Goal: Task Accomplishment & Management: Complete application form

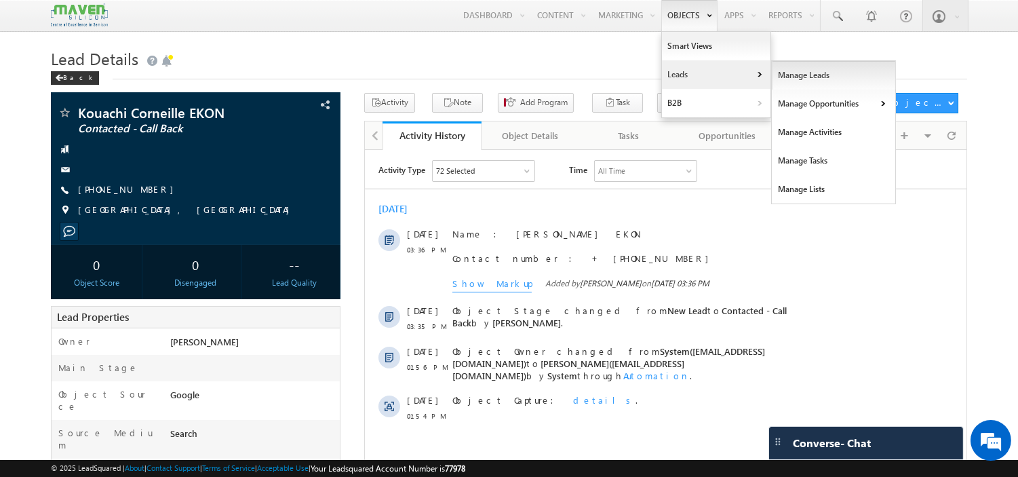
click at [784, 79] on link "Manage Leads" at bounding box center [834, 75] width 124 height 28
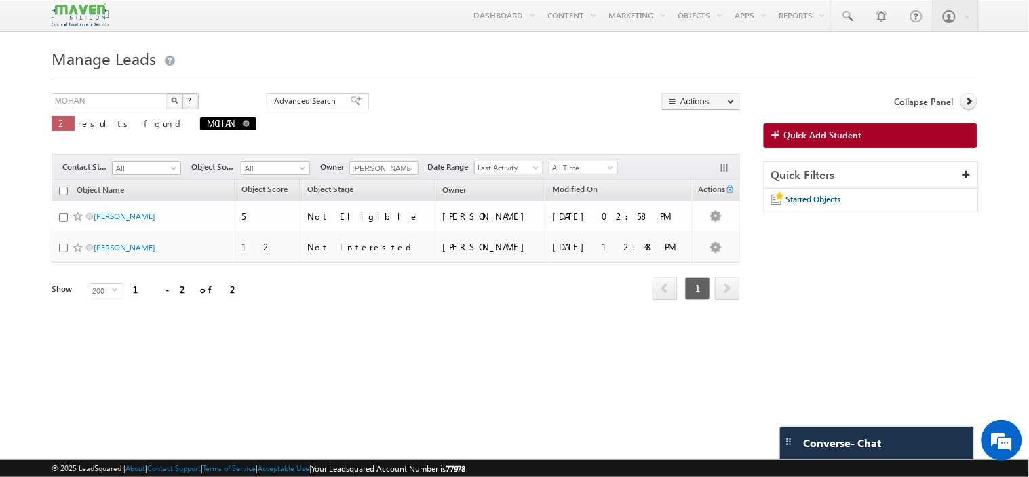
click at [243, 129] on link at bounding box center [246, 123] width 7 height 12
type input "Search Objects"
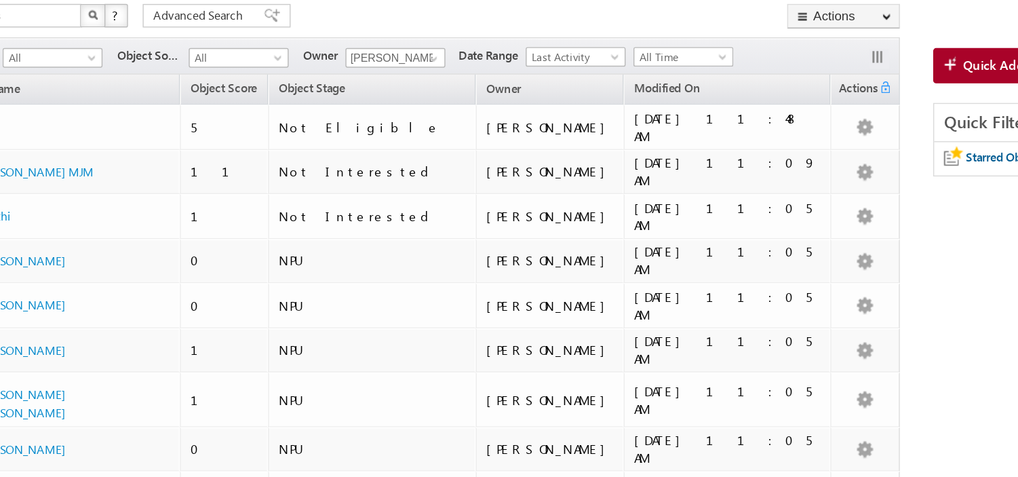
scroll to position [84, 0]
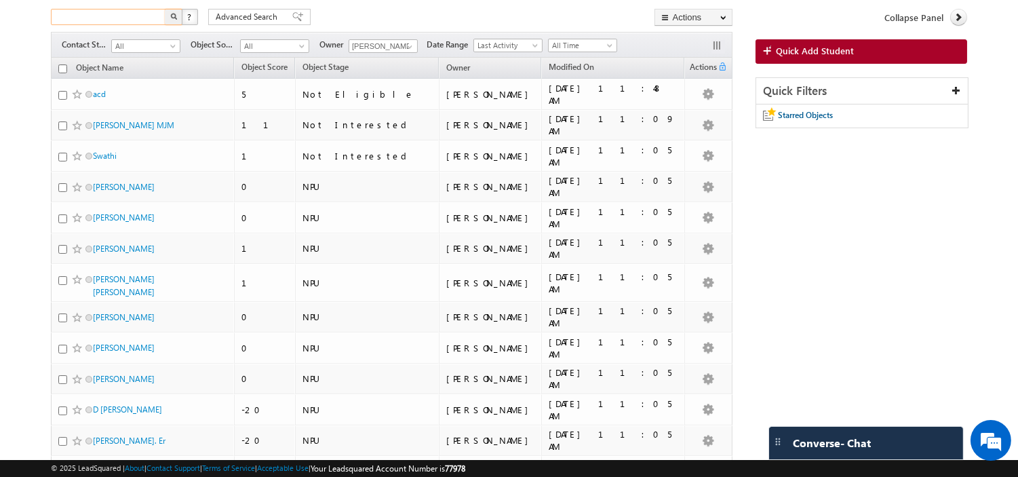
click at [137, 17] on input "text" at bounding box center [109, 17] width 116 height 16
paste input "95870 05079"
type input "95870 05079"
click at [165, 9] on button "button" at bounding box center [174, 17] width 18 height 16
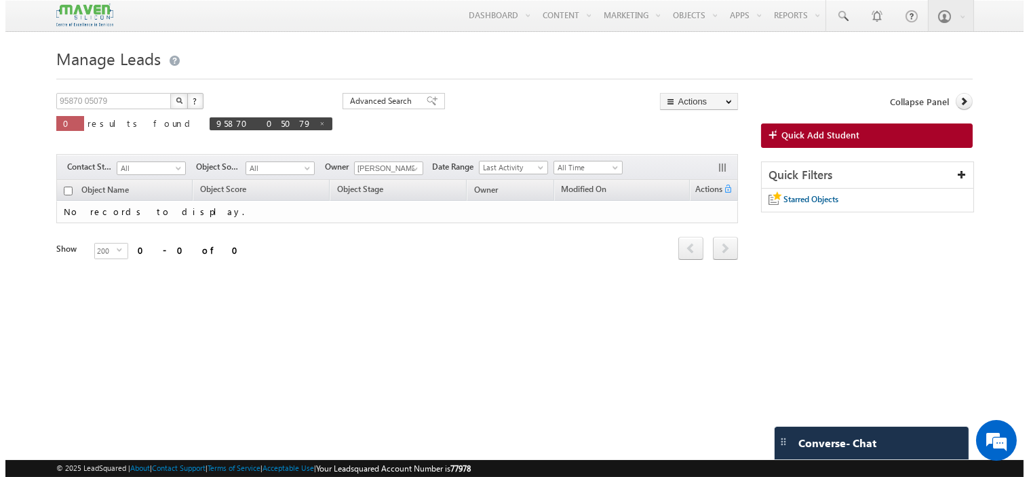
scroll to position [0, 0]
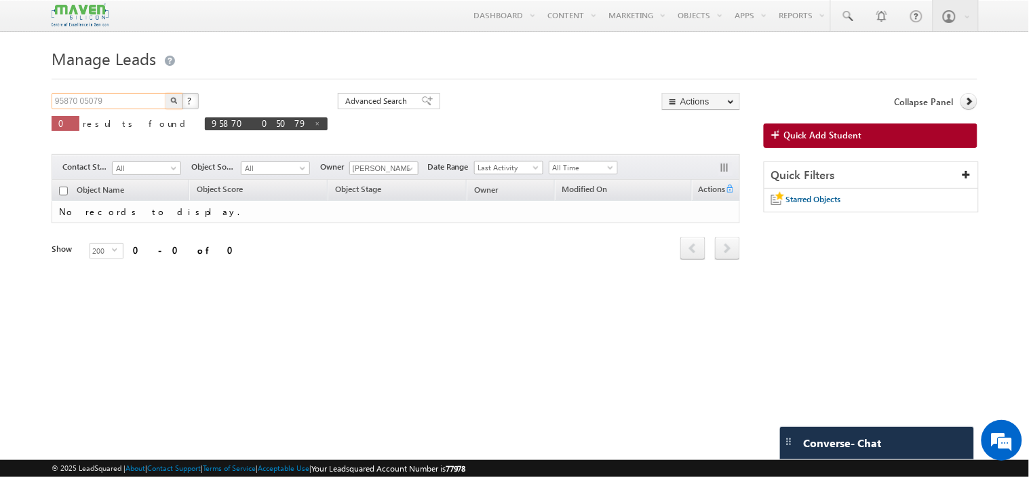
click at [81, 103] on input "95870 05079" at bounding box center [110, 101] width 116 height 16
type input "9587005079"
click at [165, 93] on button "button" at bounding box center [174, 101] width 18 height 16
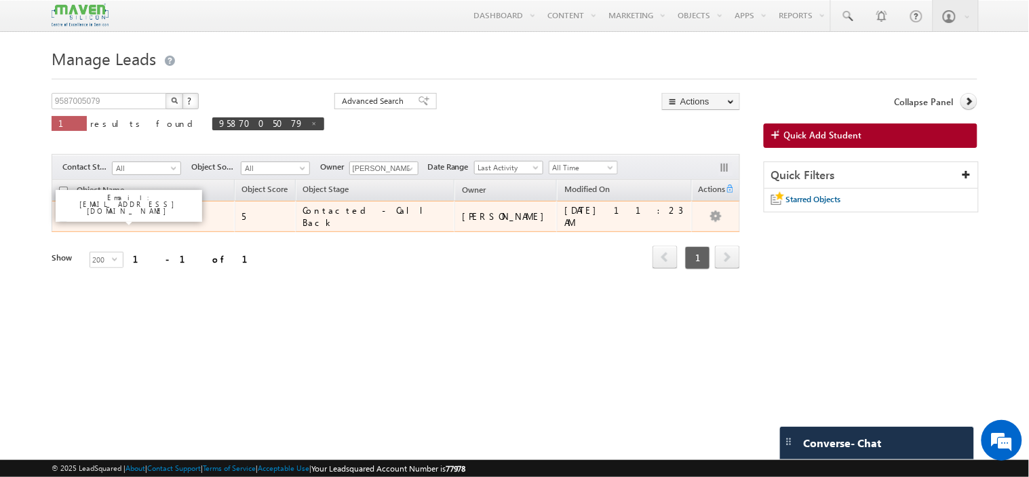
click at [113, 213] on link "[PERSON_NAME] M" at bounding box center [129, 216] width 71 height 10
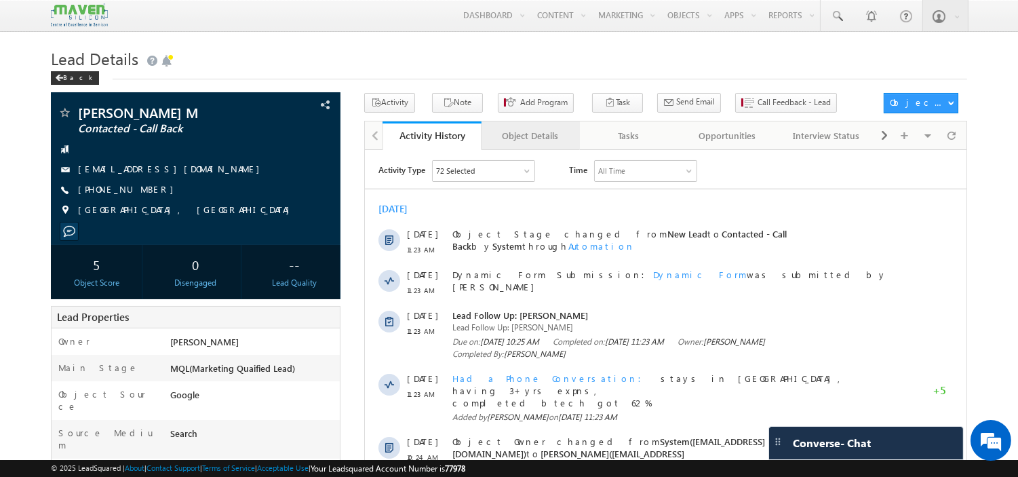
click at [546, 125] on link "Object Details" at bounding box center [530, 135] width 98 height 28
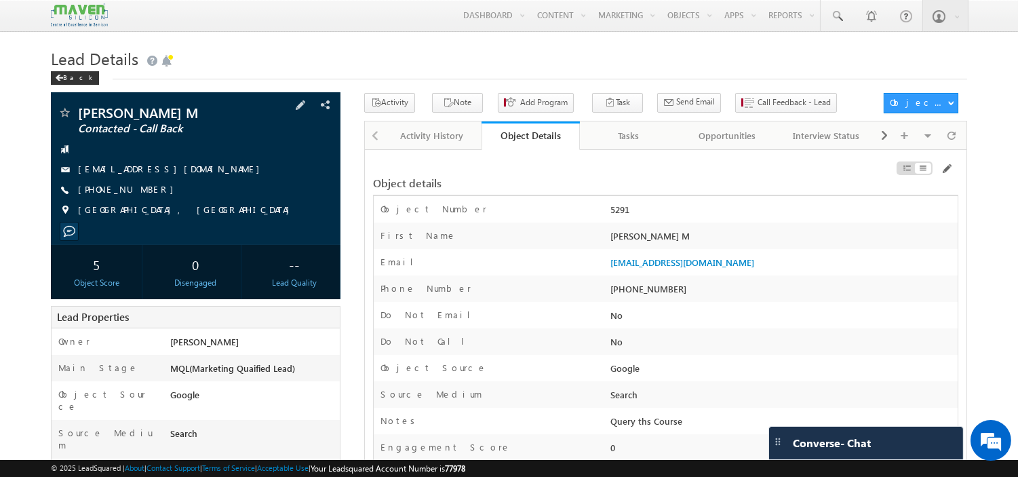
drag, startPoint x: 200, startPoint y: 173, endPoint x: 184, endPoint y: 173, distance: 15.6
click at [184, 173] on div "aggarwalraahul@gmail.com" at bounding box center [196, 170] width 276 height 14
copy div "aggarwalraahul@gmail.com"
click at [441, 144] on div "Activity History" at bounding box center [430, 135] width 75 height 16
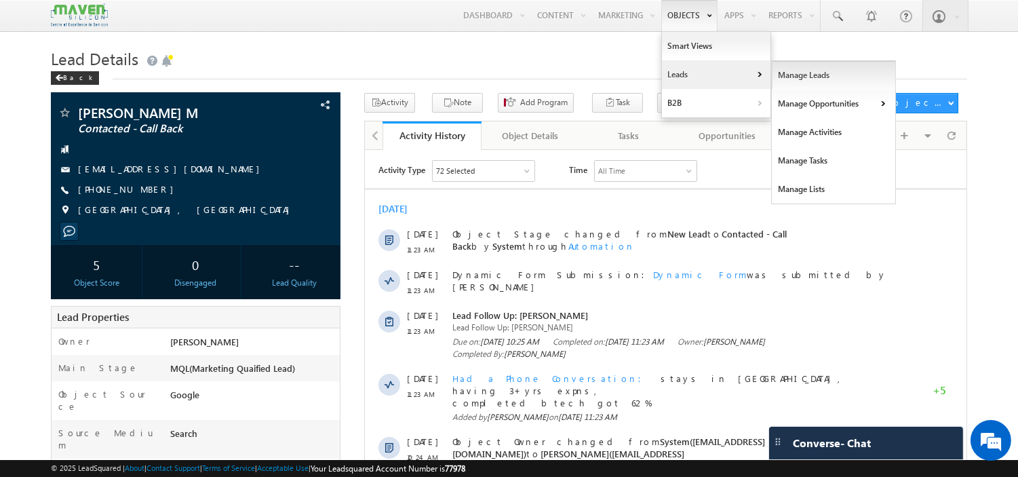
click at [778, 75] on link "Manage Leads" at bounding box center [834, 75] width 124 height 28
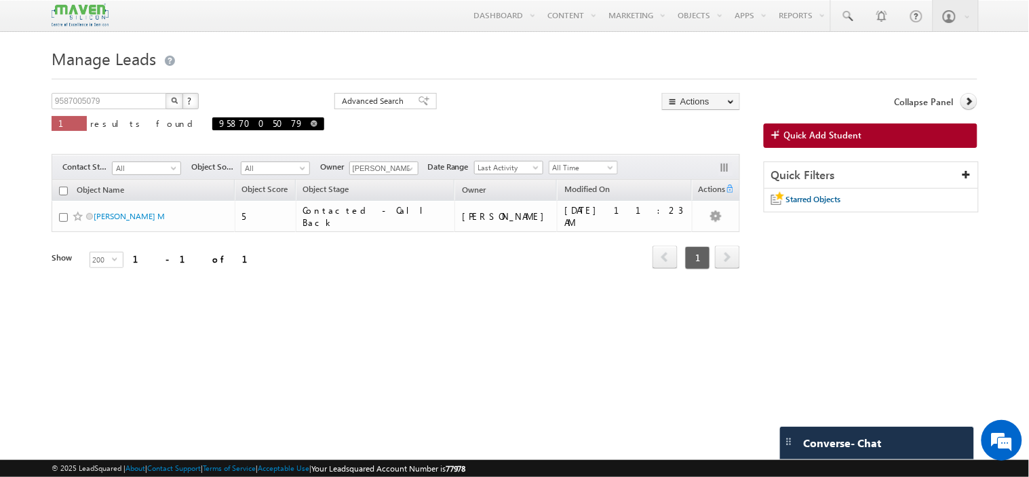
click at [212, 127] on span "9587005079" at bounding box center [268, 123] width 112 height 13
click at [788, 130] on span "Quick Add Student" at bounding box center [823, 135] width 78 height 12
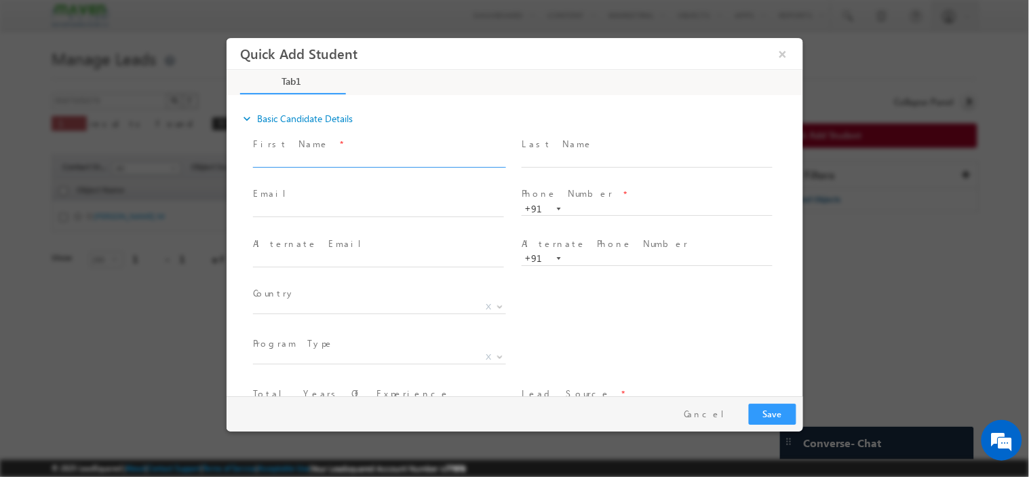
click at [389, 153] on input "text" at bounding box center [377, 160] width 251 height 14
paste input "kubra Ahmed khatija.003@gmail.com 7975088635"
drag, startPoint x: 461, startPoint y: 158, endPoint x: 403, endPoint y: 152, distance: 58.0
click at [403, 153] on input "kubra Ahmed khatija.003@gmail.com 7975088635" at bounding box center [377, 160] width 251 height 14
type input "kubra Ahmed khatija.003@gmail.com"
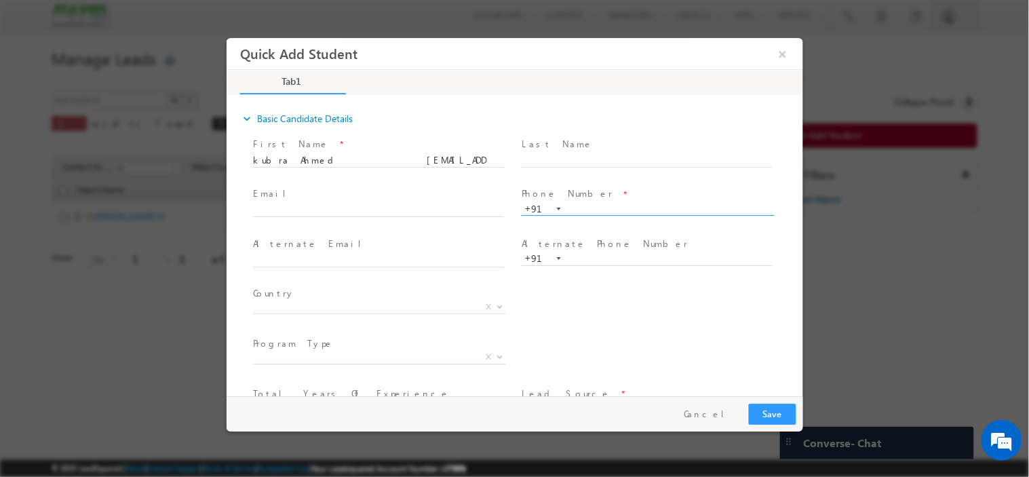
click at [579, 208] on input "text" at bounding box center [646, 209] width 251 height 14
paste input "7975088635"
type input "7975088635"
drag, startPoint x: 418, startPoint y: 158, endPoint x: 311, endPoint y: 151, distance: 107.3
click at [311, 153] on span "kubra Ahmed khatija.003@gmail.com" at bounding box center [383, 160] width 263 height 15
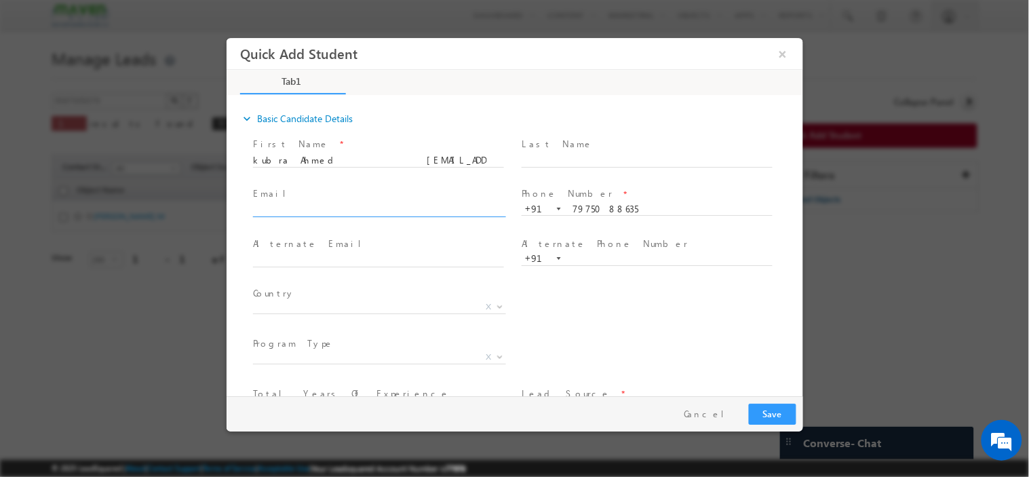
click at [319, 203] on input "text" at bounding box center [377, 210] width 251 height 14
paste input "khatija.003@gmail.com"
type input "khatija.003@gmail.com"
drag, startPoint x: 416, startPoint y: 157, endPoint x: 307, endPoint y: 147, distance: 109.0
click at [307, 147] on div "First Name * kubra Ahmed khatija.003@gmail.com" at bounding box center [383, 151] width 263 height 31
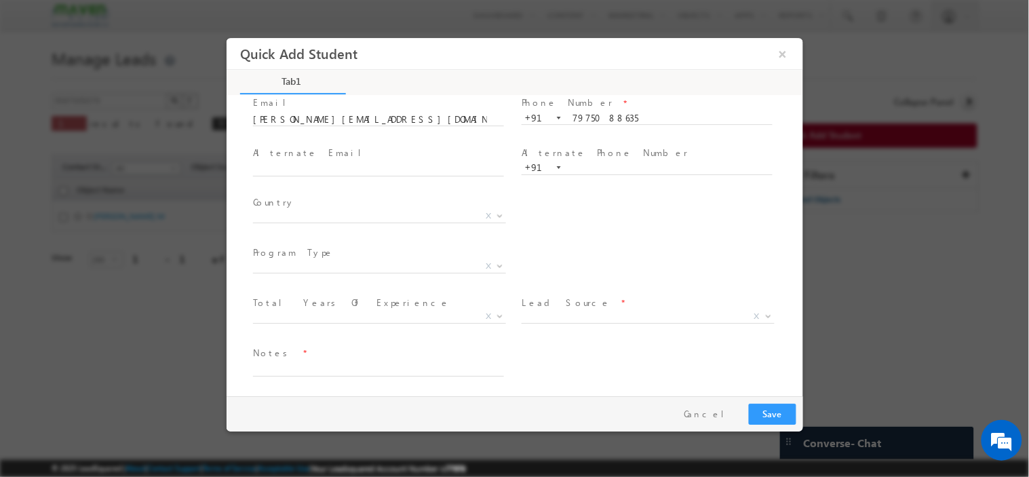
scroll to position [91, 0]
type input "kubra Ahmed"
click at [332, 213] on span "X" at bounding box center [378, 216] width 253 height 14
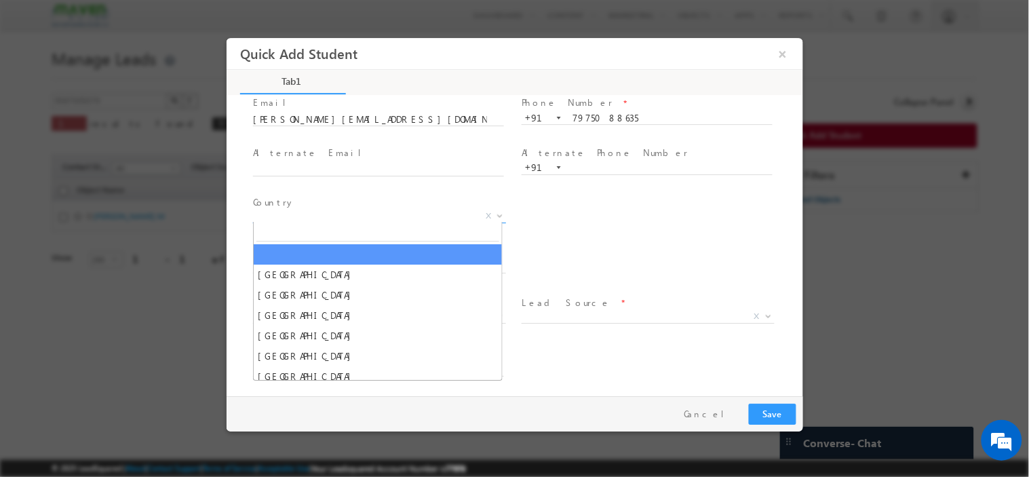
type input "o"
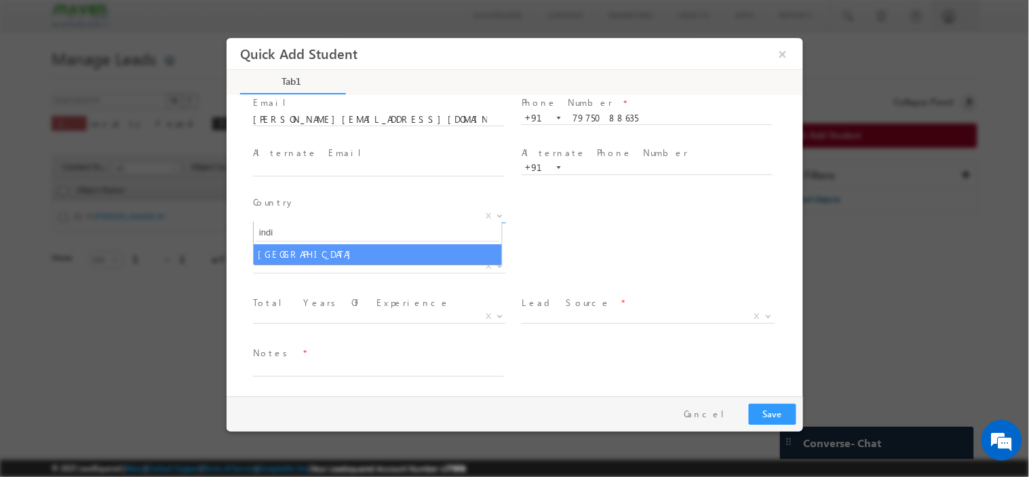
type input "indi"
select select "India"
select select
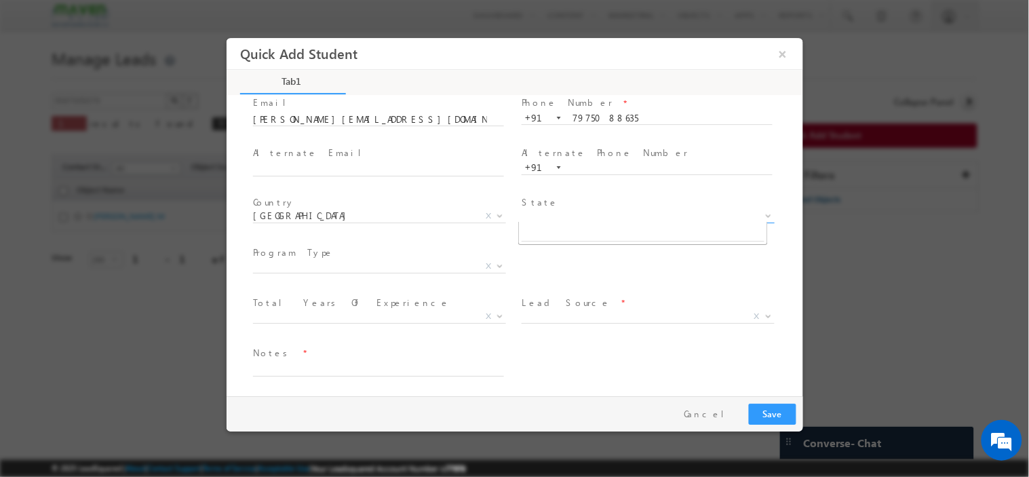
click at [607, 209] on span "X" at bounding box center [647, 216] width 253 height 14
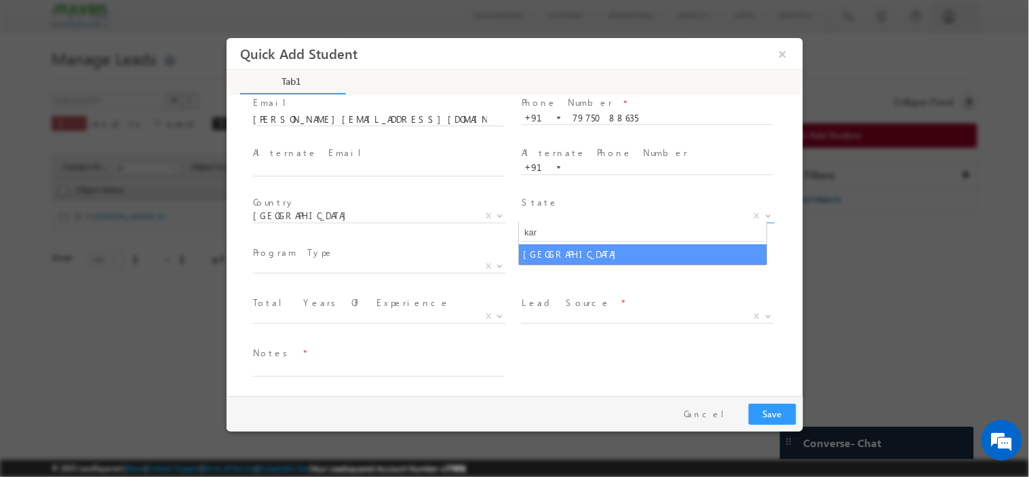
type input "kar"
select select "Karnataka"
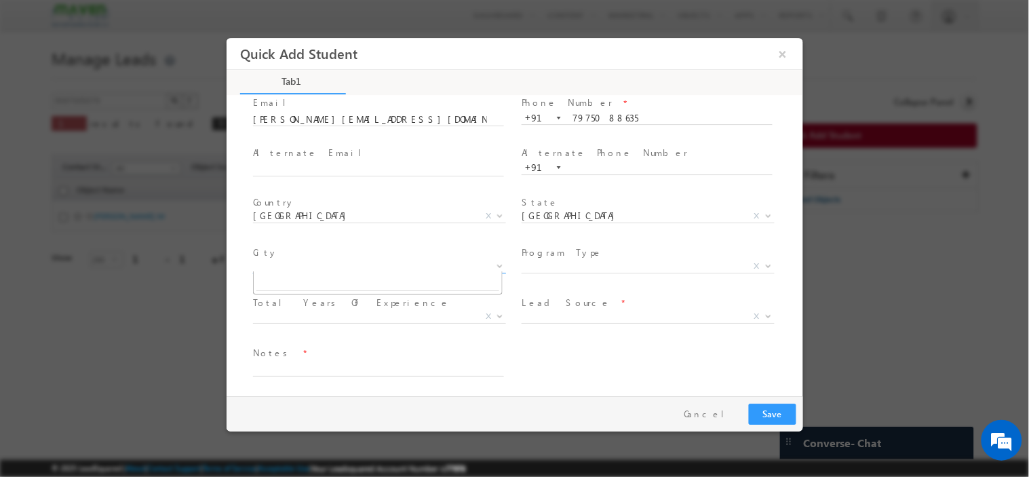
click at [415, 265] on span "X" at bounding box center [378, 266] width 253 height 14
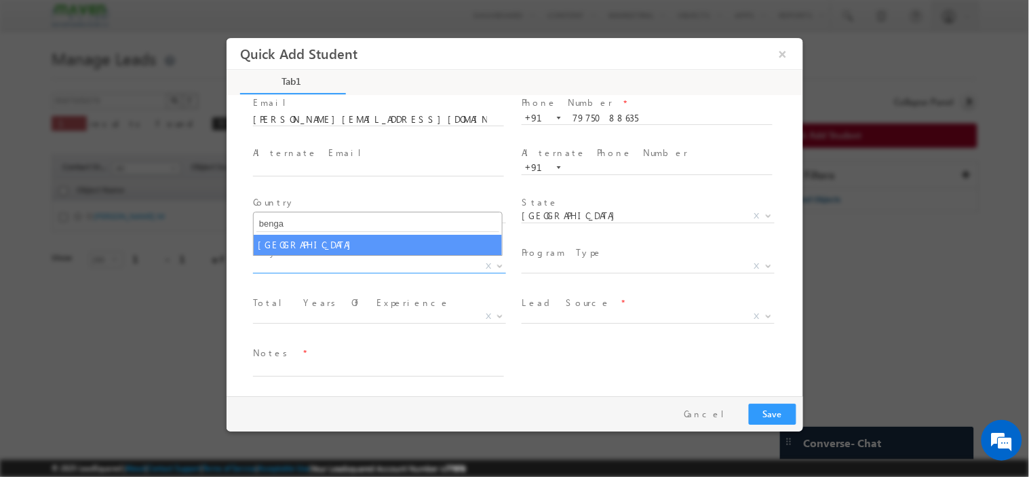
type input "benga"
select select "Bengaluru"
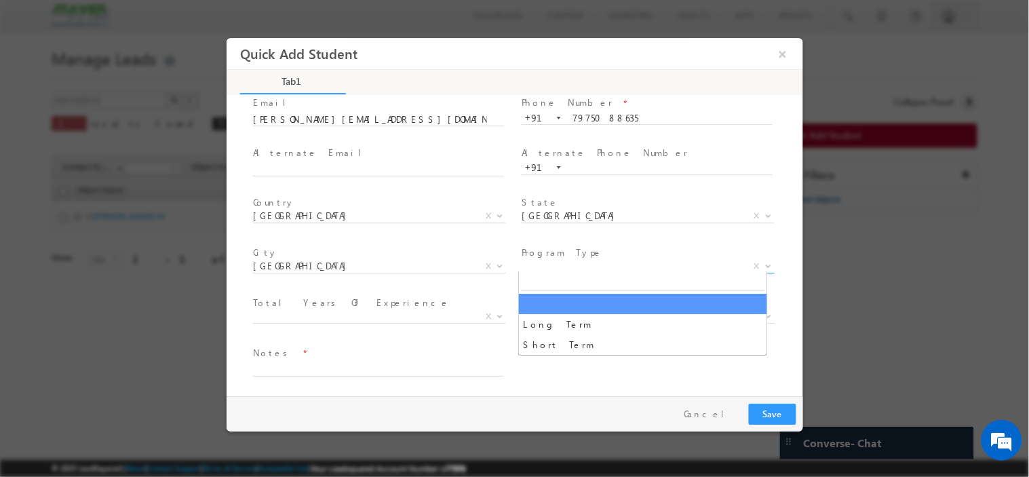
click at [553, 267] on span "X" at bounding box center [647, 266] width 253 height 14
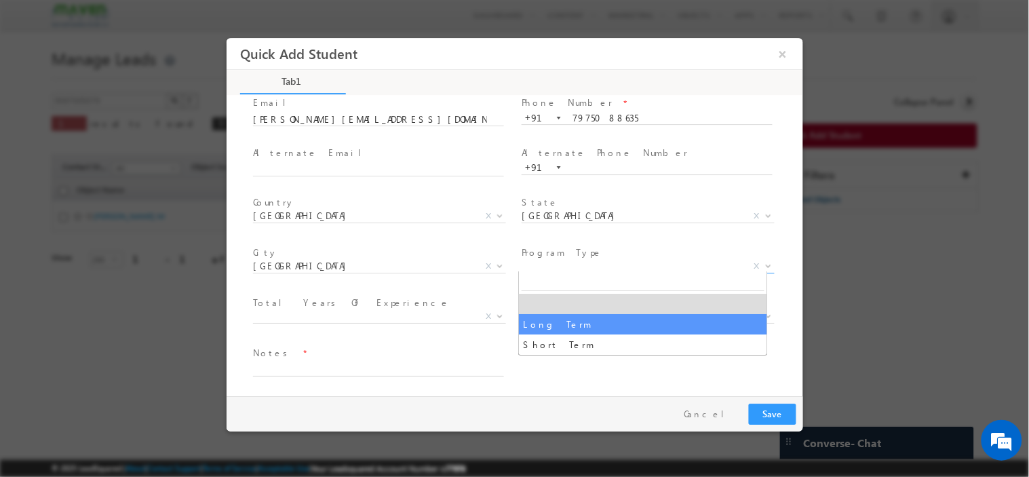
select select "Long Term"
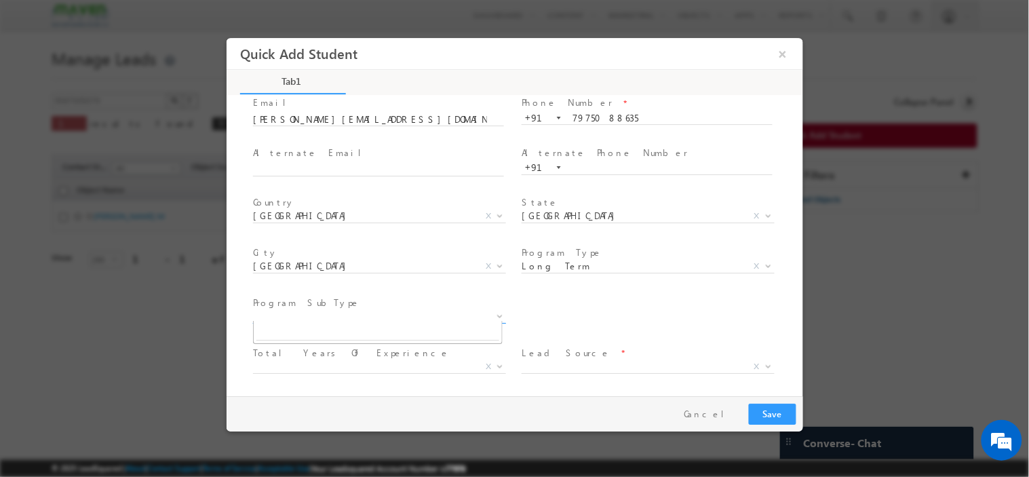
click at [458, 309] on span "X" at bounding box center [378, 316] width 253 height 14
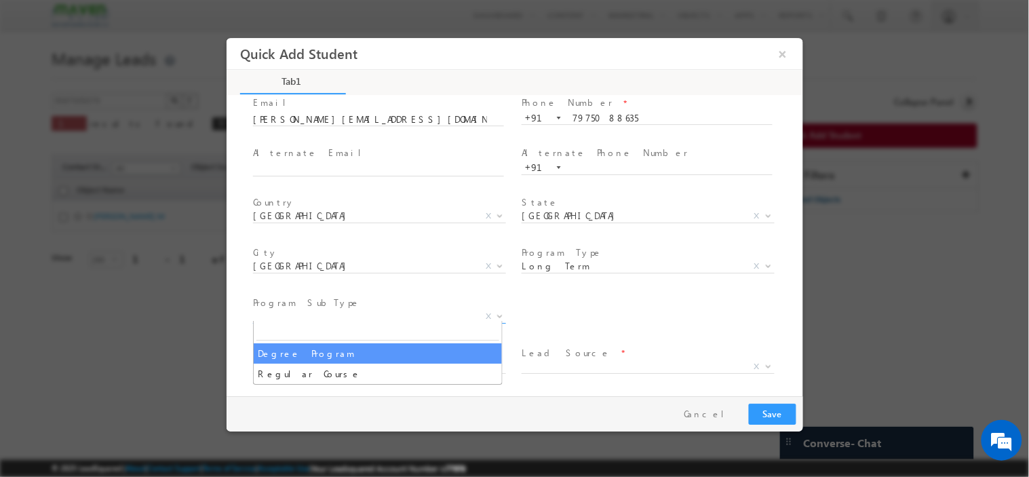
select select "Degree Program"
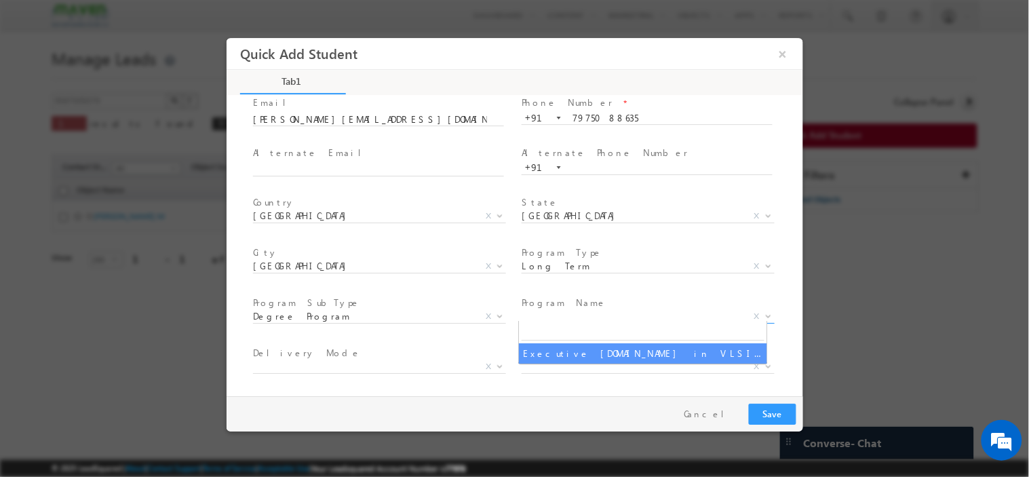
click at [567, 317] on span "X" at bounding box center [647, 316] width 253 height 14
select select "Executive M.Tech in VLSI Design"
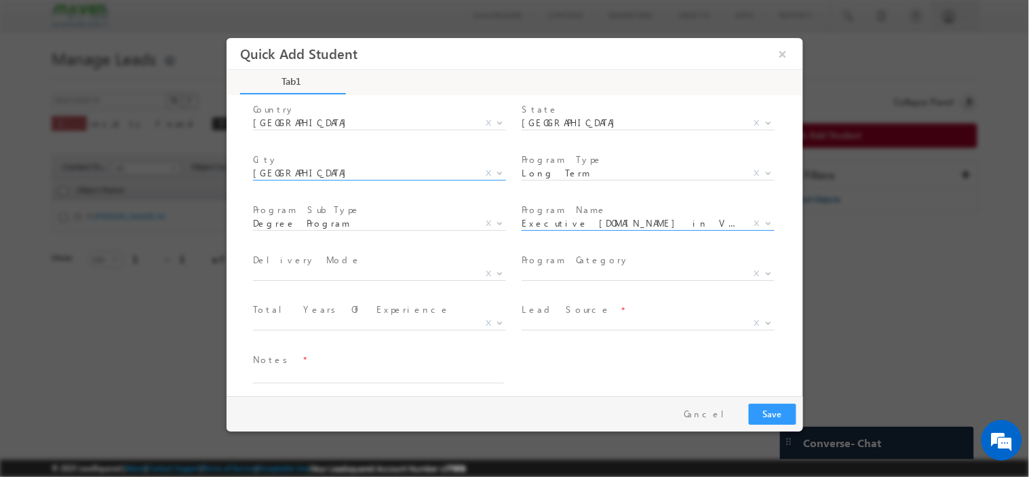
scroll to position [186, 0]
click at [424, 266] on span "X" at bounding box center [378, 271] width 253 height 14
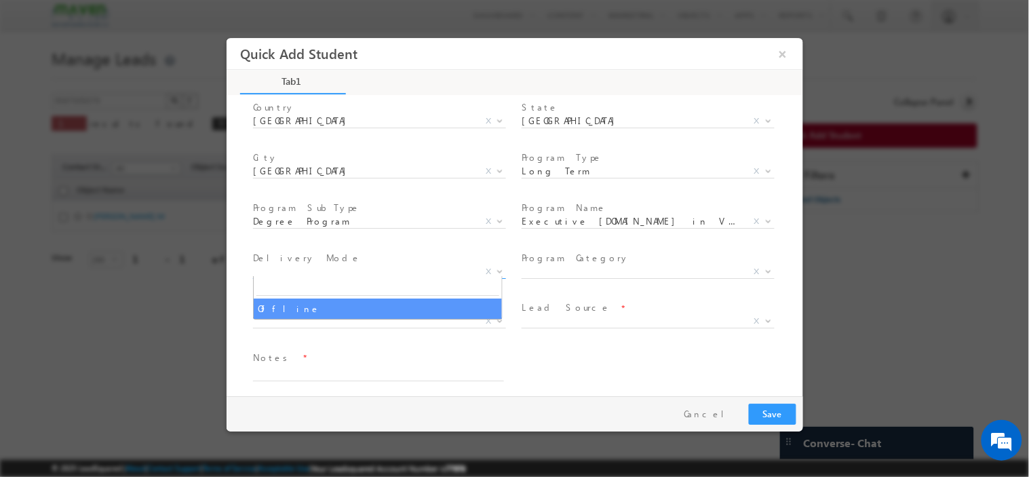
select select "Offline"
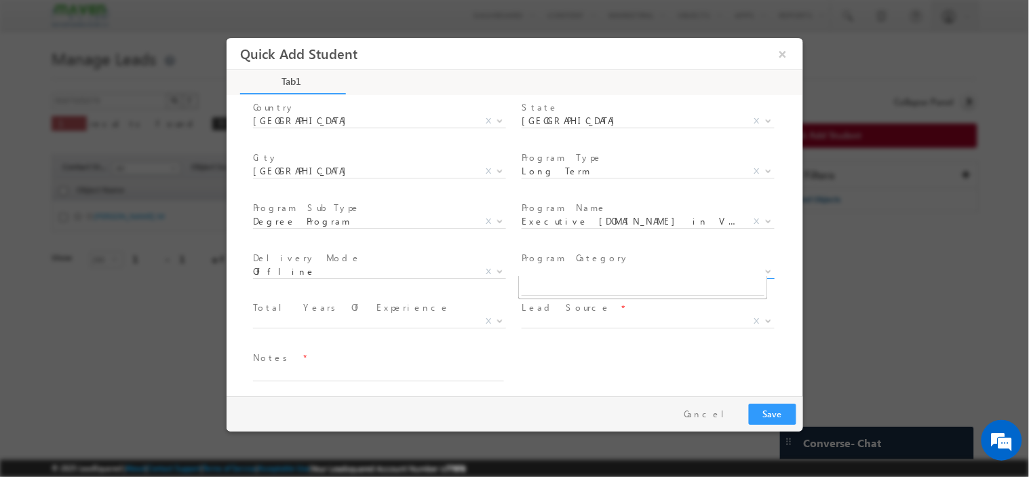
click at [537, 272] on span "X" at bounding box center [647, 271] width 253 height 14
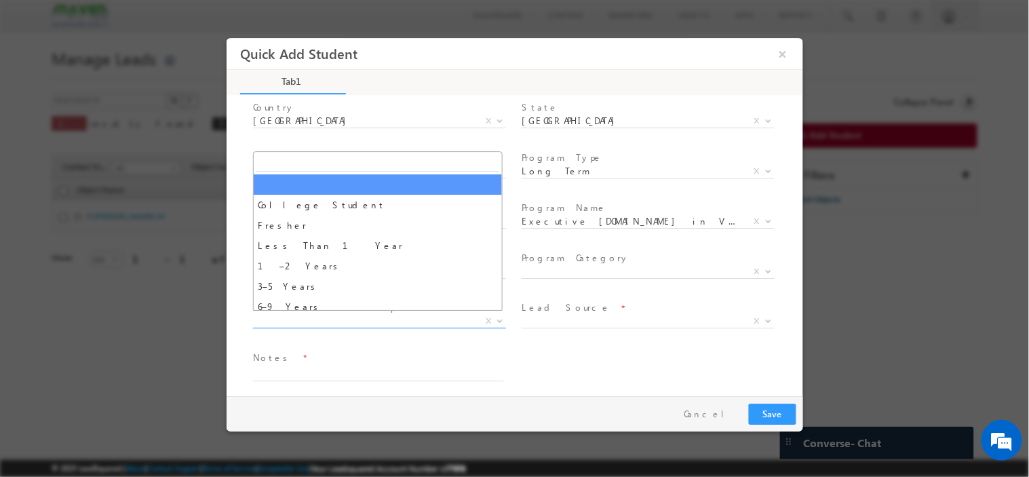
click at [414, 317] on span "X" at bounding box center [378, 321] width 253 height 14
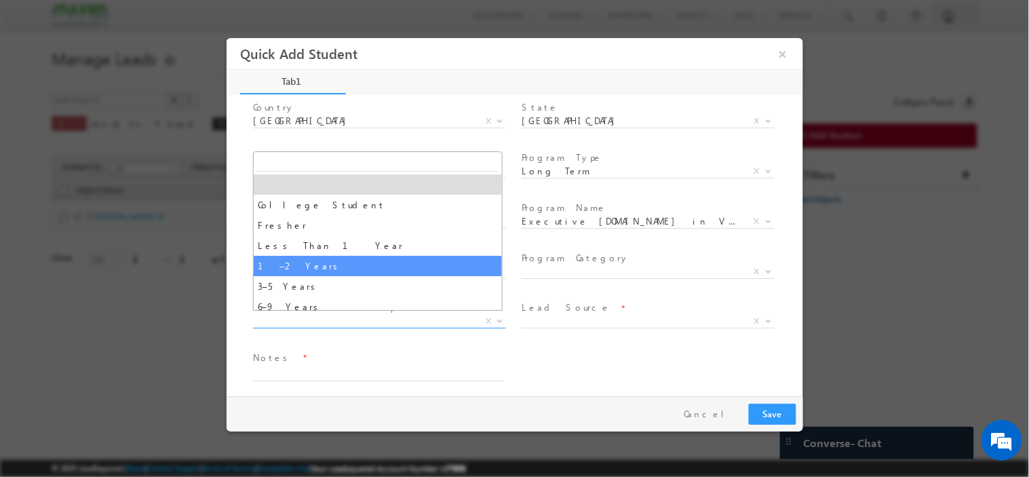
select select "1–2 Years"
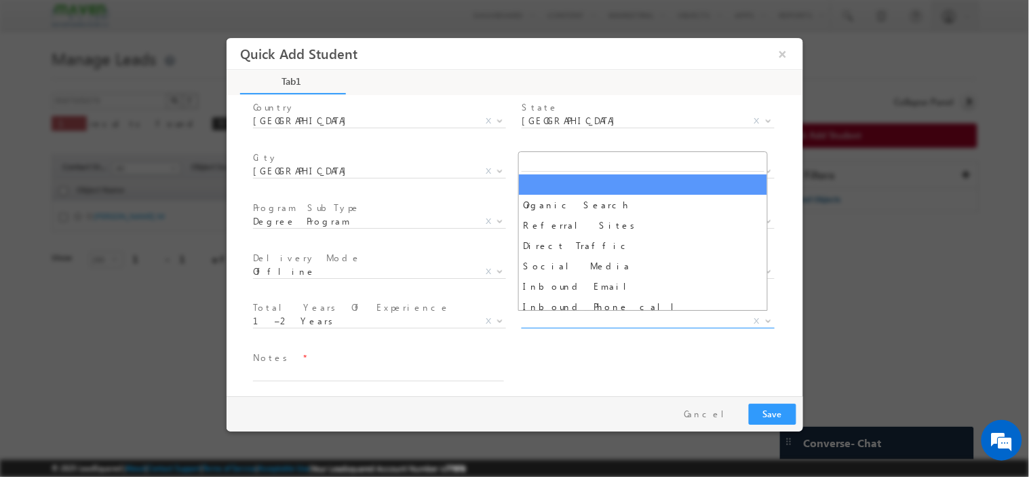
click at [546, 323] on span "X" at bounding box center [647, 321] width 253 height 14
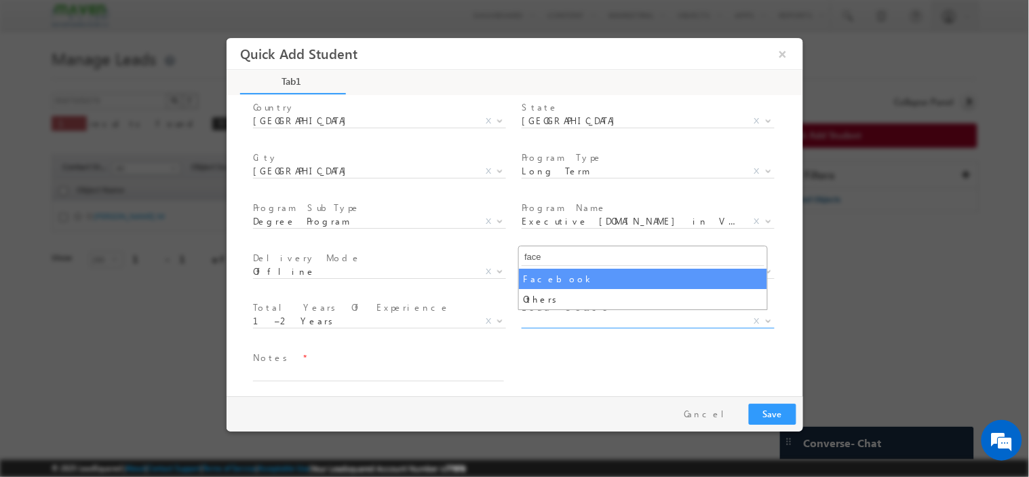
type input "face"
select select "Facebook"
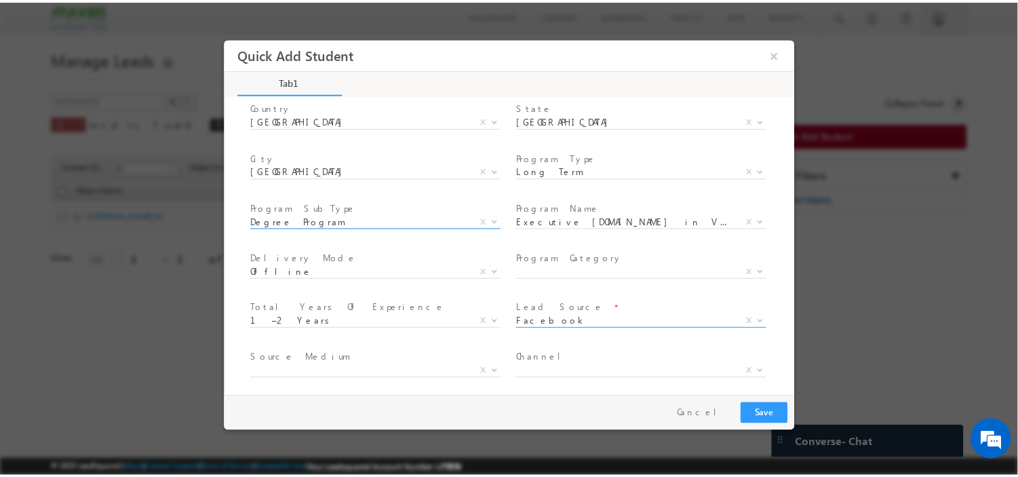
scroll to position [239, 0]
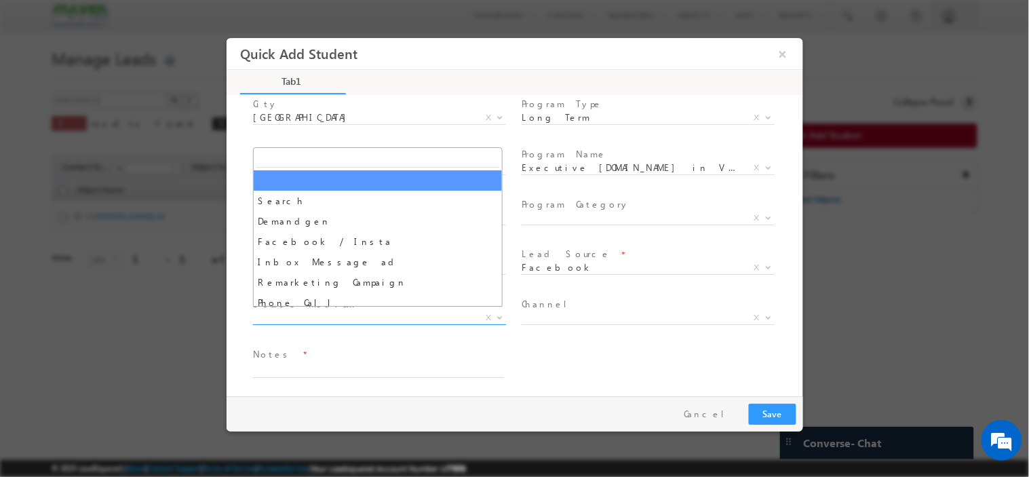
click at [361, 311] on span "X" at bounding box center [378, 318] width 253 height 14
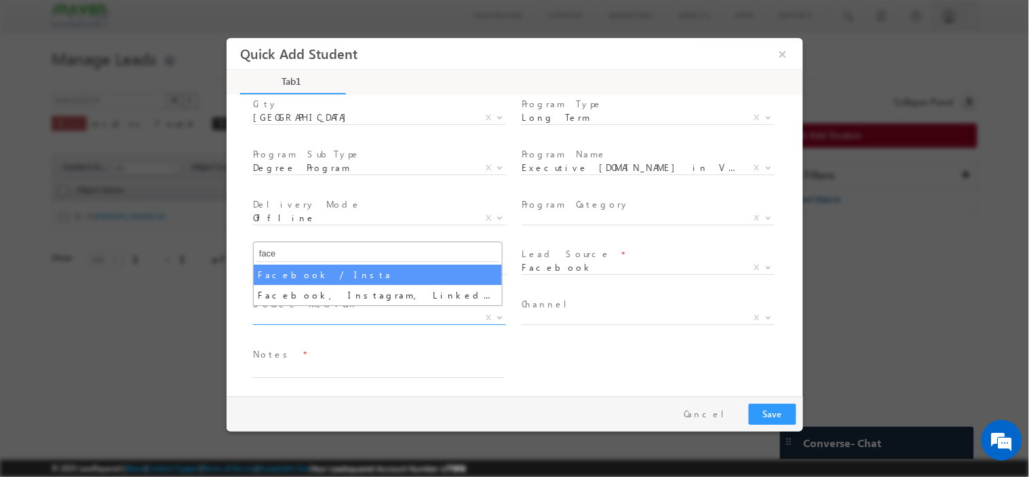
type input "face"
select select "Facebook / Insta"
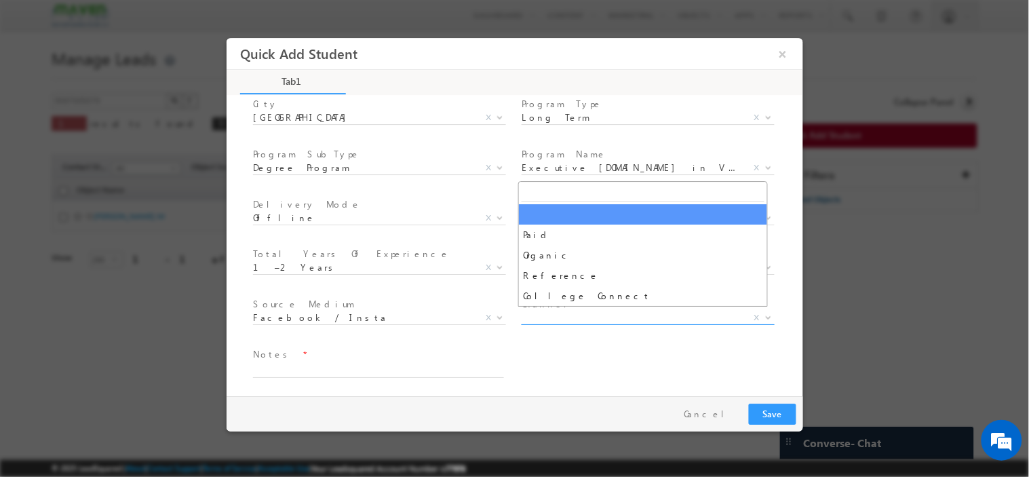
click at [555, 311] on span "X" at bounding box center [647, 318] width 253 height 14
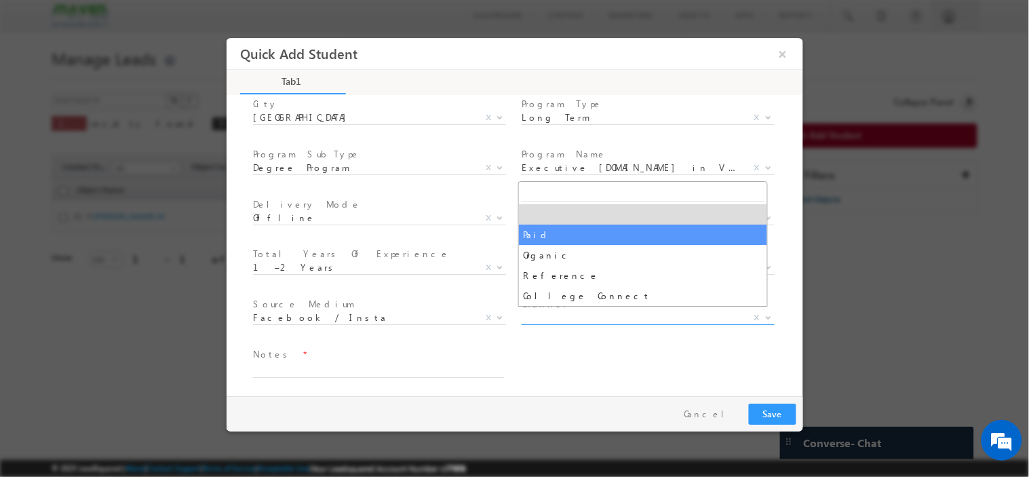
select select "Paid"
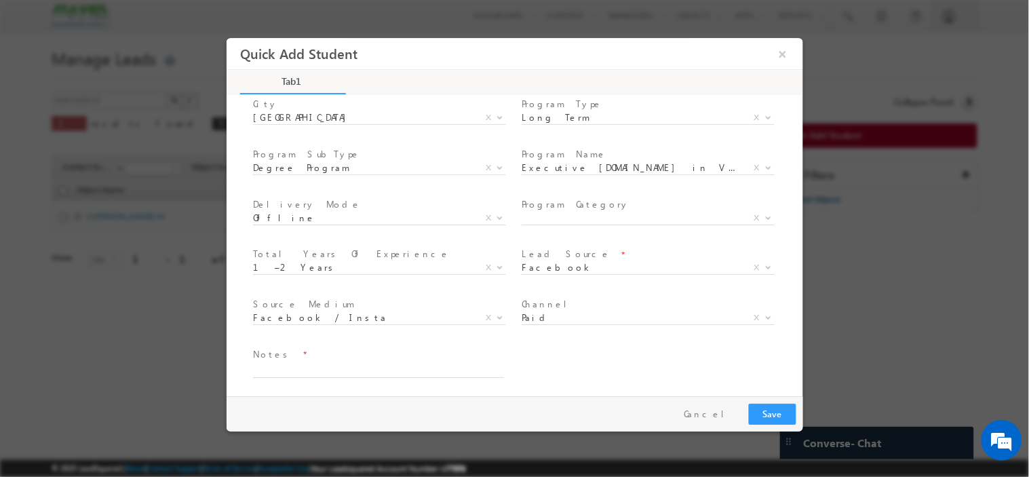
click at [418, 349] on span "Notes *" at bounding box center [377, 353] width 250 height 15
click at [382, 367] on textarea at bounding box center [377, 369] width 251 height 16
paste textarea "be_-_electronics_and_communication_engineering"
type textarea "be_-_electronics_and_communication_engineering"
click at [765, 410] on button "Save" at bounding box center [771, 413] width 47 height 21
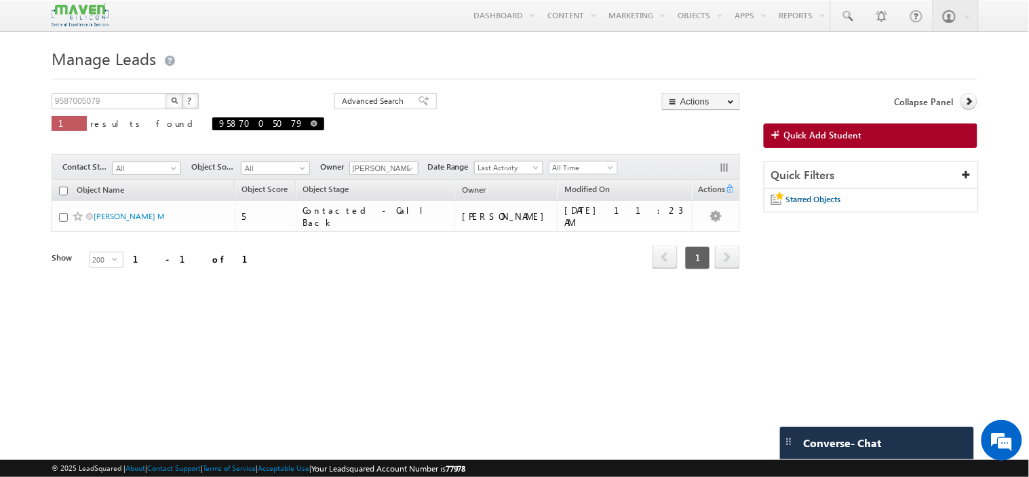
click at [212, 125] on span "9587005079" at bounding box center [268, 123] width 112 height 13
click at [311, 127] on span at bounding box center [314, 123] width 7 height 7
type input "Search Objects"
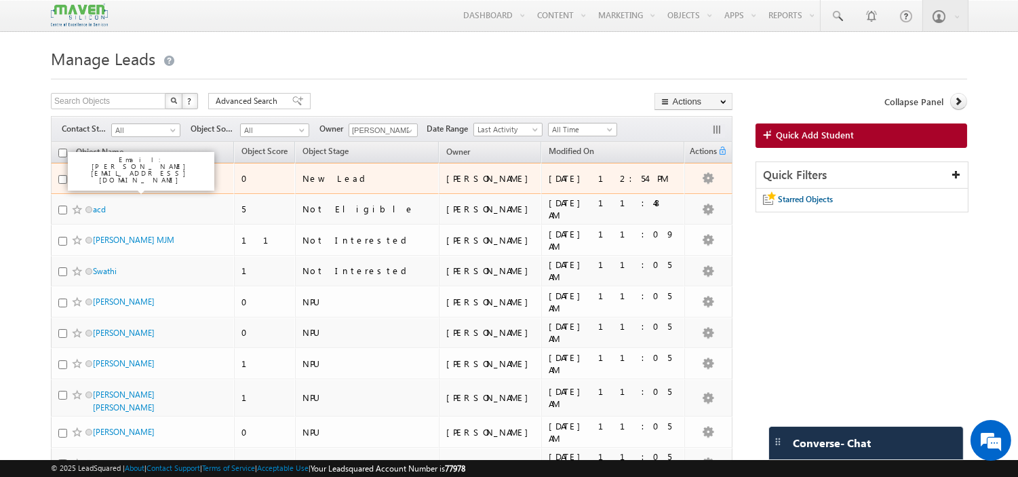
click at [121, 181] on link "kubra Ahmed" at bounding box center [124, 178] width 62 height 10
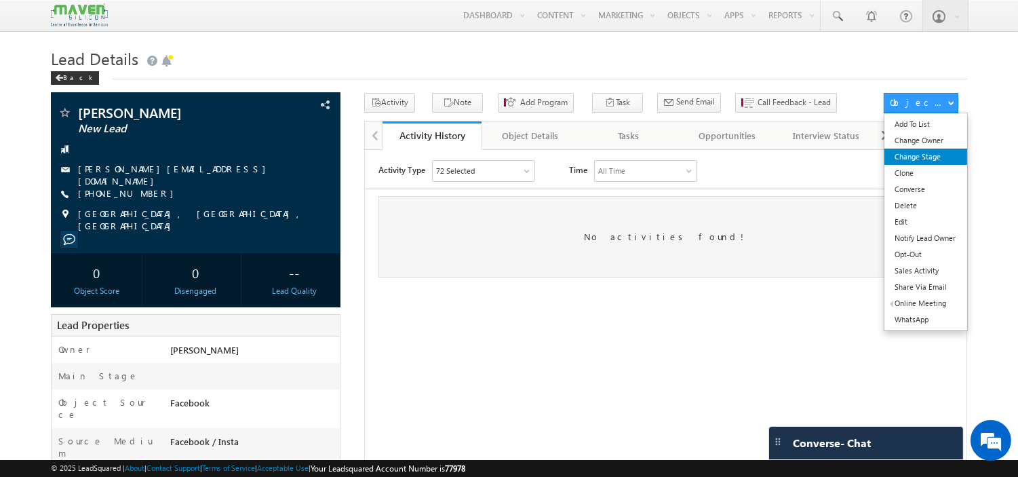
click at [911, 163] on link "Change Stage" at bounding box center [925, 156] width 82 height 16
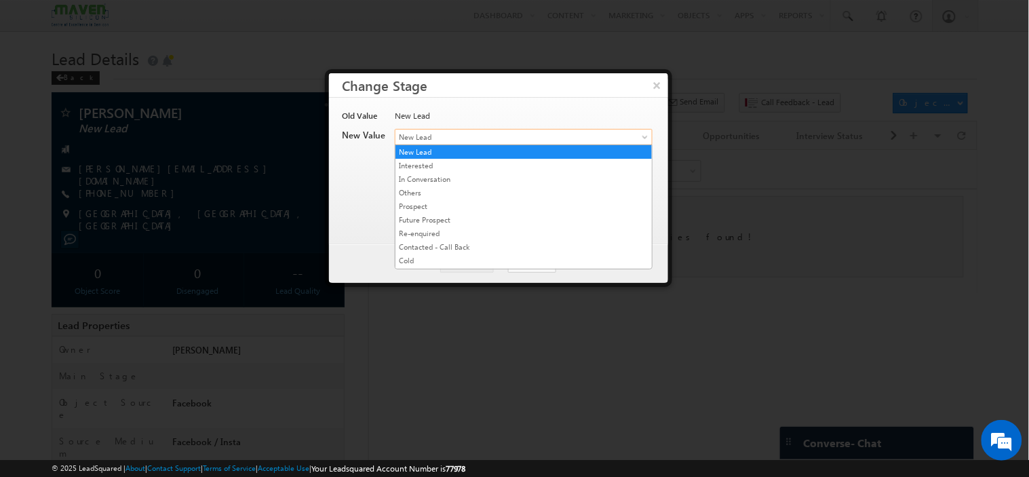
click at [570, 139] on span "New Lead" at bounding box center [501, 137] width 212 height 12
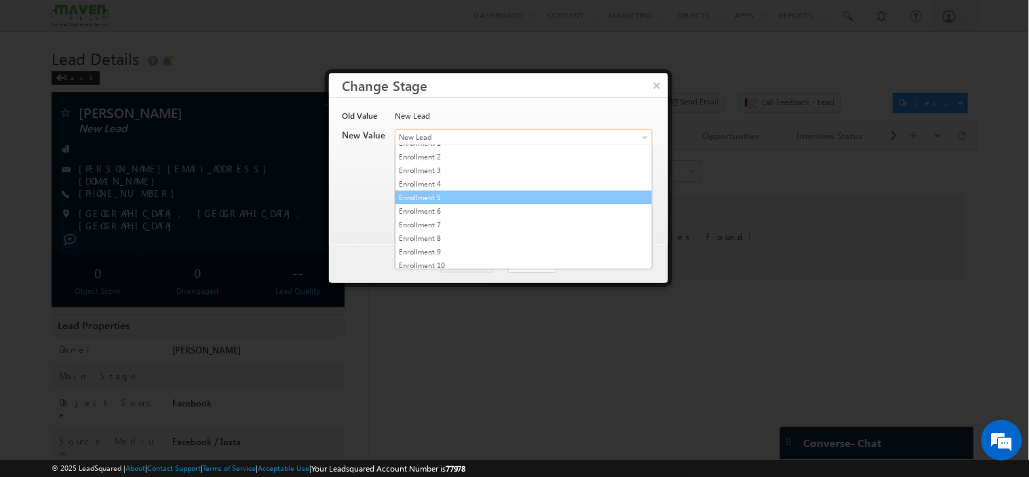
scroll to position [260, 0]
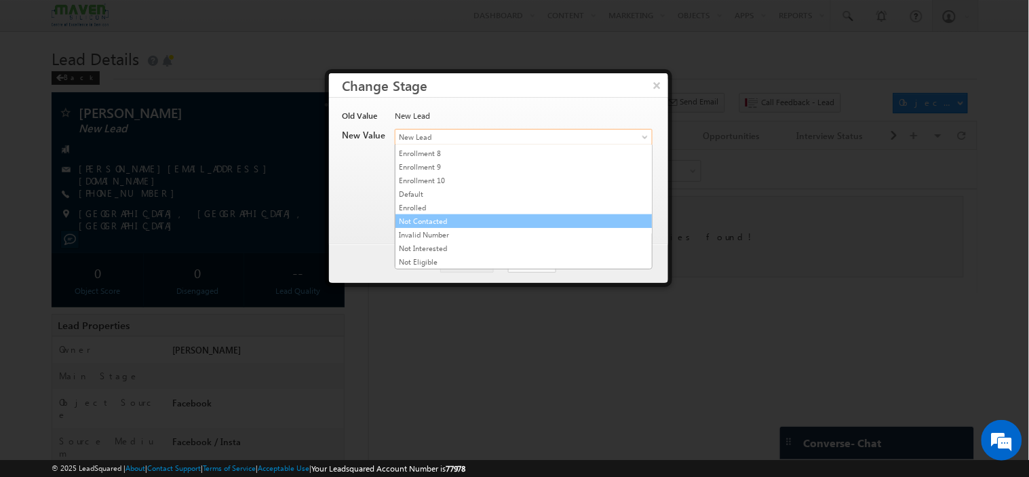
click at [523, 221] on link "Not Contacted" at bounding box center [523, 221] width 256 height 12
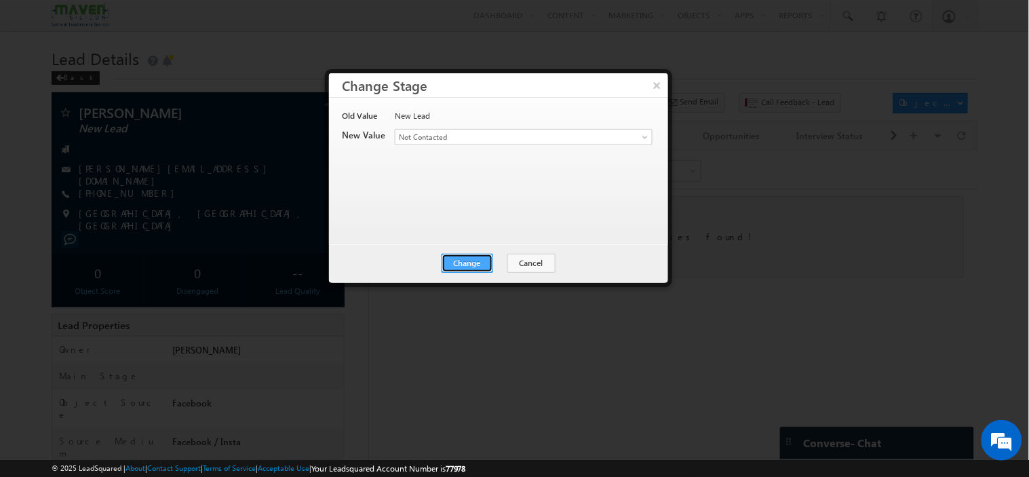
click at [477, 264] on button "Change" at bounding box center [467, 263] width 52 height 19
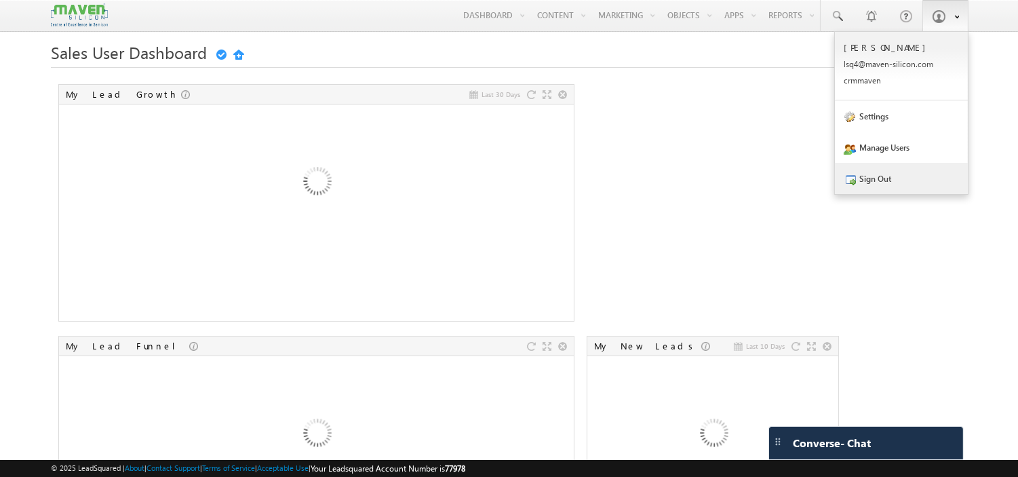
click at [889, 175] on link "Sign Out" at bounding box center [901, 178] width 133 height 31
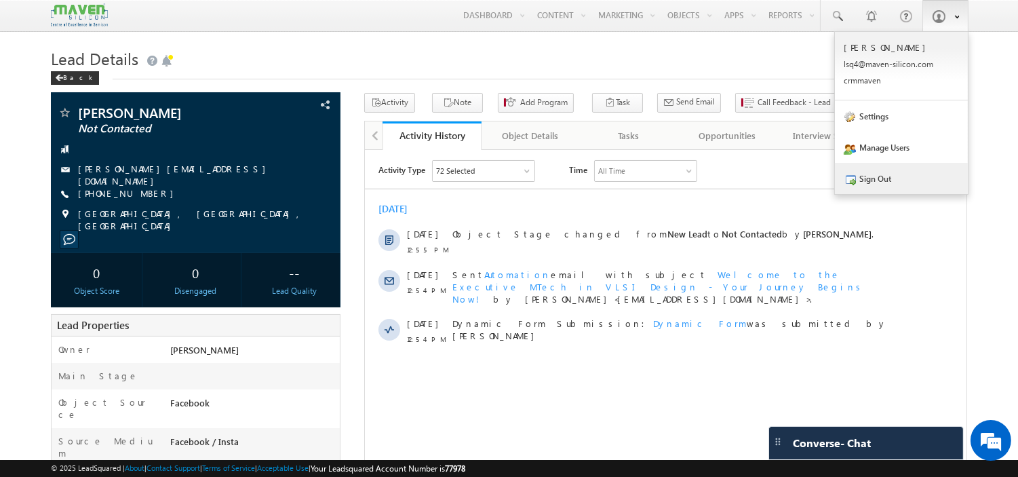
click at [907, 175] on link "Sign Out" at bounding box center [901, 178] width 133 height 31
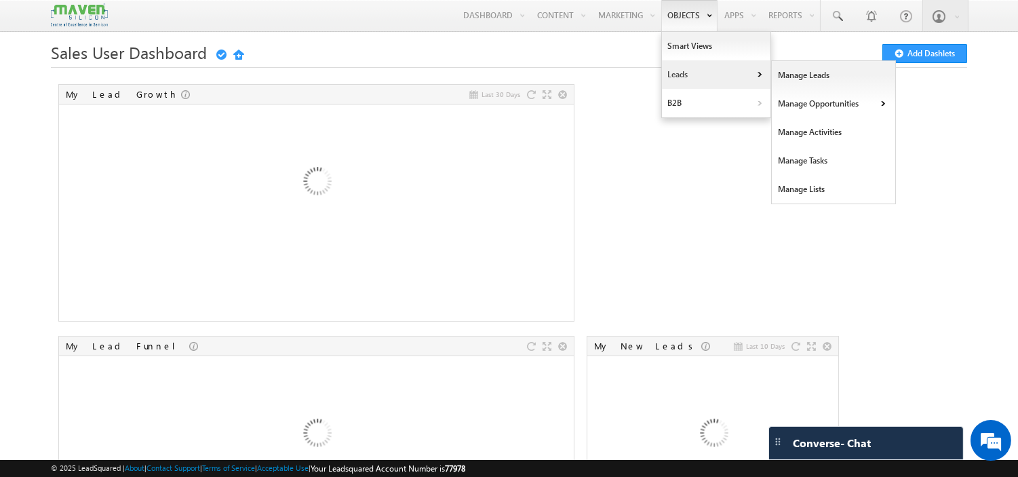
click at [674, 71] on link "Leads" at bounding box center [716, 74] width 108 height 28
click at [672, 78] on link "Leads" at bounding box center [716, 74] width 108 height 28
click at [778, 80] on link "Manage Leads" at bounding box center [834, 75] width 124 height 28
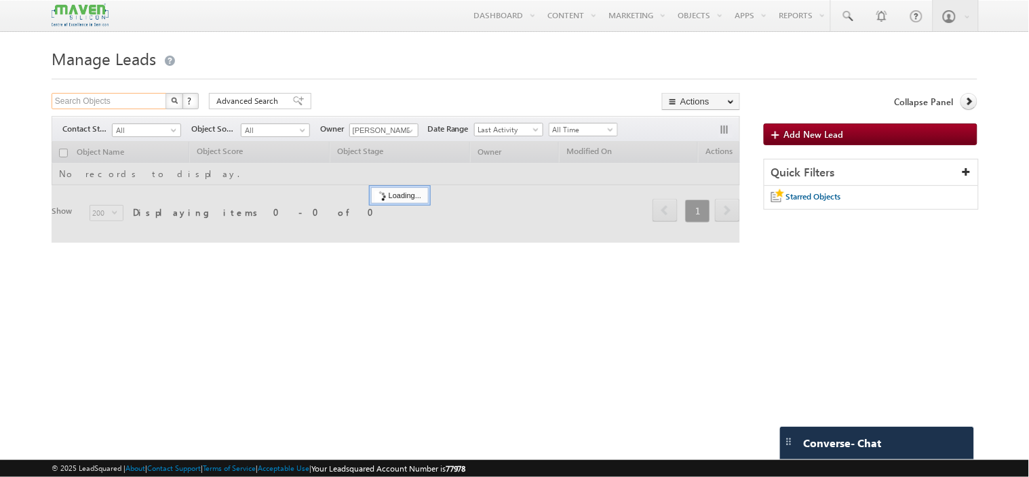
click at [121, 100] on input "Search Objects" at bounding box center [110, 101] width 116 height 16
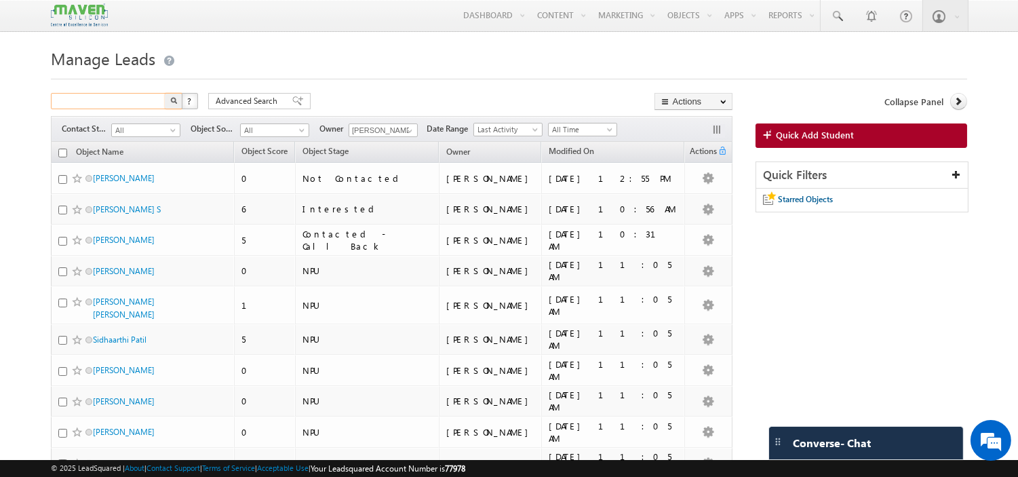
paste input "Kouachi Corneille EKON"
type input "Kouachi Corneille EKON"
click at [168, 99] on button "button" at bounding box center [174, 101] width 18 height 16
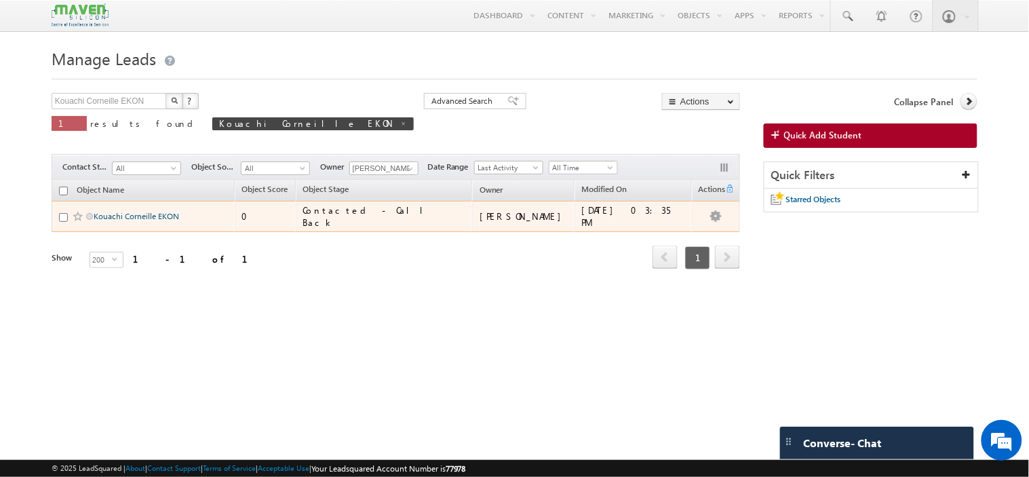
click at [140, 212] on link "Kouachi Corneille EKON" at bounding box center [136, 216] width 85 height 10
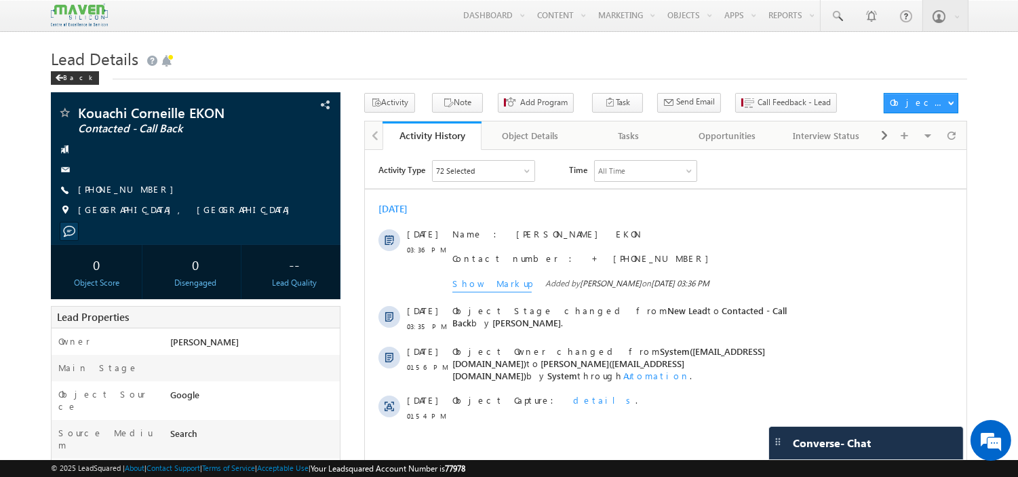
scroll to position [1, 0]
click at [511, 138] on div "Object Details" at bounding box center [529, 135] width 75 height 16
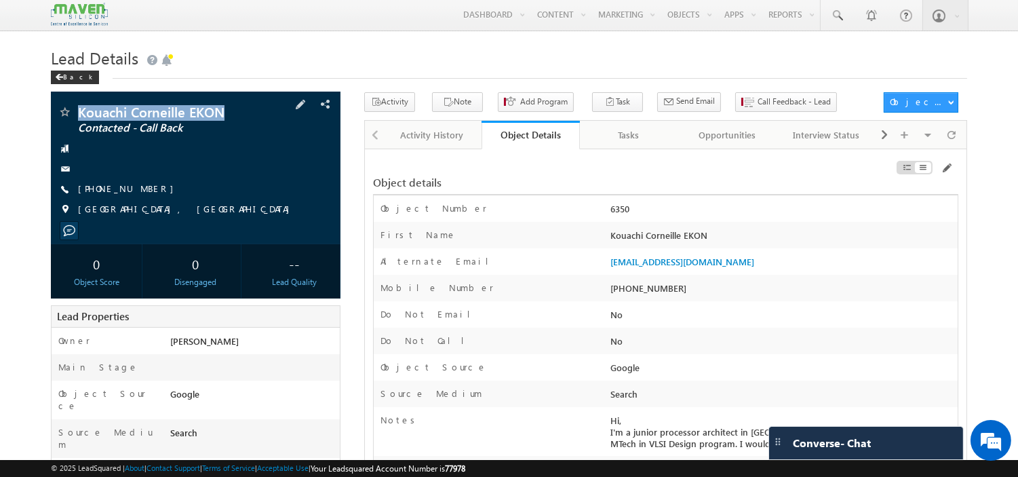
drag, startPoint x: 233, startPoint y: 107, endPoint x: 73, endPoint y: 110, distance: 160.7
click at [73, 110] on div "Kouachi Corneille EKON Contacted - Call Back" at bounding box center [196, 112] width 276 height 14
copy div "Kouachi Corneille EKON"
